Goal: Task Accomplishment & Management: Complete application form

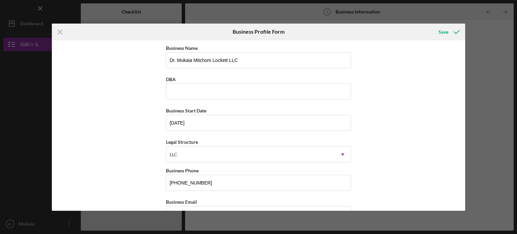
scroll to position [448, 0]
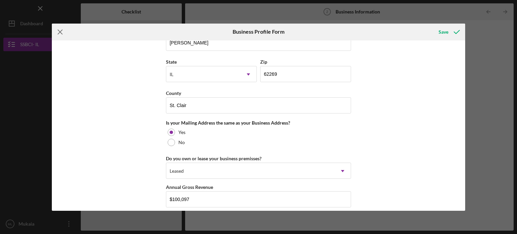
click at [62, 33] on icon "Icon/Menu Close" at bounding box center [60, 32] width 17 height 17
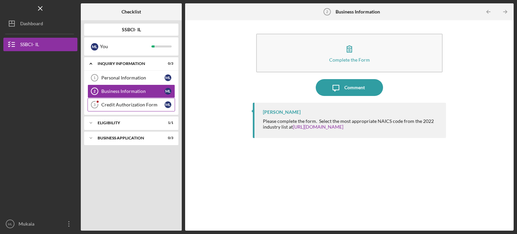
click at [125, 102] on div "Credit Authorization Form" at bounding box center [132, 104] width 63 height 5
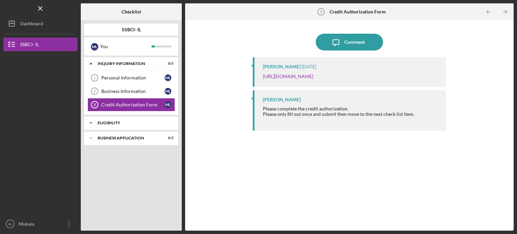
click at [128, 123] on div "Eligibility" at bounding box center [134, 123] width 72 height 4
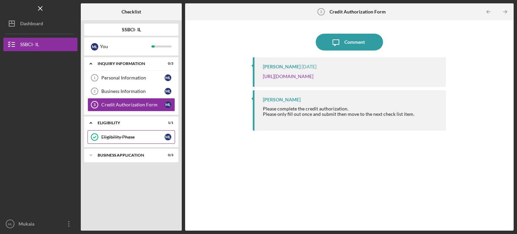
click at [120, 137] on div "Eligibility Phase" at bounding box center [132, 136] width 63 height 5
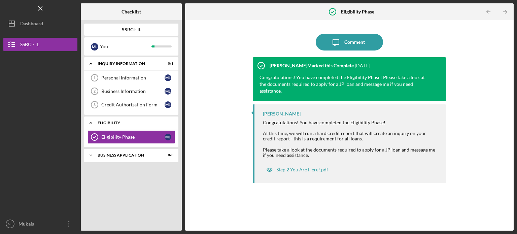
click at [170, 121] on div "Eligibility" at bounding box center [134, 123] width 72 height 4
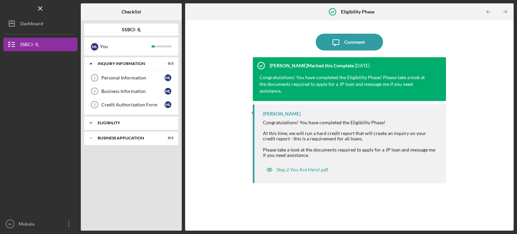
click at [92, 64] on polyline at bounding box center [91, 63] width 2 height 1
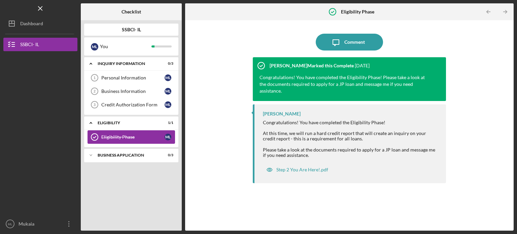
click at [94, 137] on icon "Eligibility Phase" at bounding box center [94, 137] width 17 height 17
click at [195, 21] on div "Icon/Message Comment [PERSON_NAME] Marked this Complete [DATE] Congratulations!…" at bounding box center [349, 125] width 328 height 210
click at [137, 88] on link "Business Information 2 Business Information M L" at bounding box center [130, 90] width 87 height 13
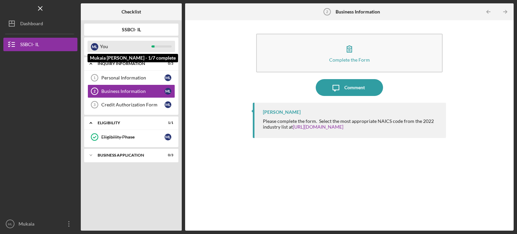
click at [134, 43] on div "You" at bounding box center [125, 46] width 51 height 11
click at [138, 44] on div "You" at bounding box center [125, 46] width 51 height 11
